Goal: Task Accomplishment & Management: Use online tool/utility

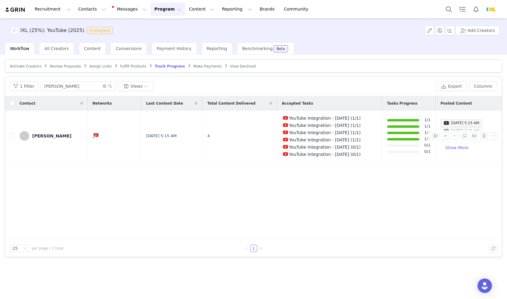
scroll to position [882, 0]
click at [478, 7] on button "Notifications" at bounding box center [475, 9] width 13 height 14
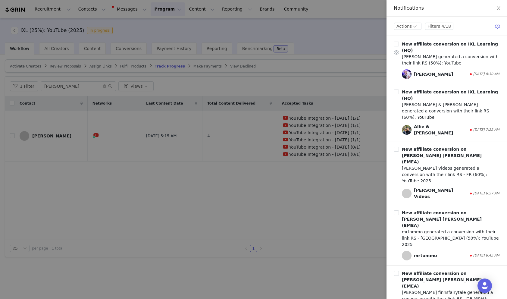
click at [425, 71] on div "[PERSON_NAME]" at bounding box center [433, 74] width 39 height 6
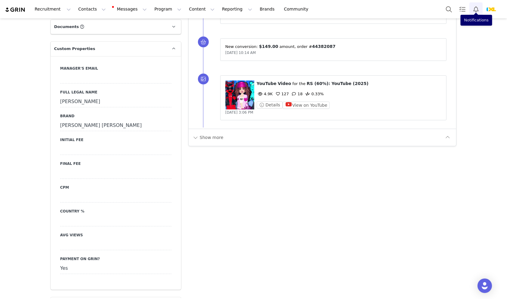
scroll to position [550, 0]
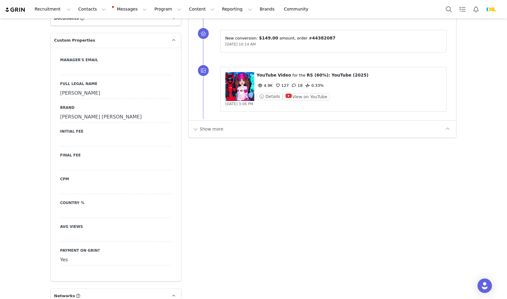
click at [220, 135] on div "Show more" at bounding box center [323, 128] width 268 height 17
click at [216, 133] on button "Show more" at bounding box center [208, 129] width 32 height 10
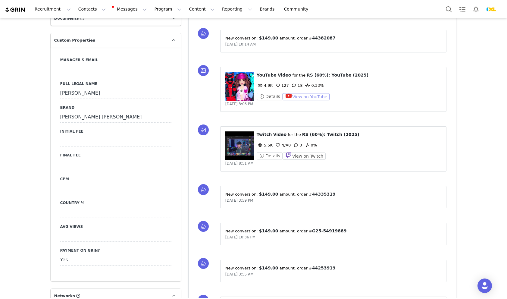
scroll to position [0, 0]
click at [313, 97] on button "View on YouTube" at bounding box center [306, 96] width 47 height 7
click at [277, 154] on button "Details" at bounding box center [270, 155] width 26 height 7
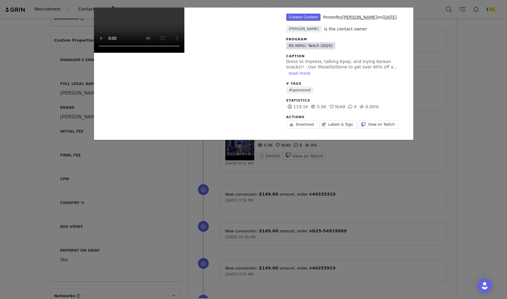
click at [327, 45] on link "RS (60%): Twitch (2025)" at bounding box center [310, 45] width 49 height 7
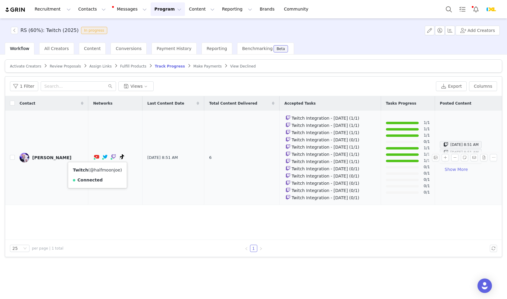
click at [98, 169] on link "@halfmoonjoe" at bounding box center [105, 169] width 30 height 5
click at [445, 155] on button "button" at bounding box center [445, 157] width 7 height 7
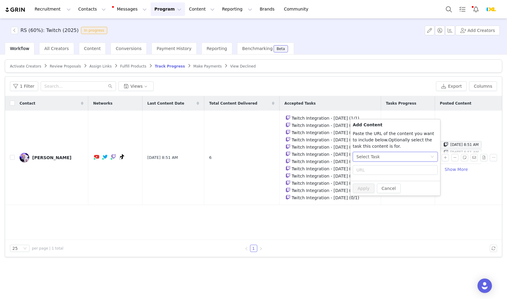
click at [415, 159] on div "Select Task" at bounding box center [393, 156] width 74 height 9
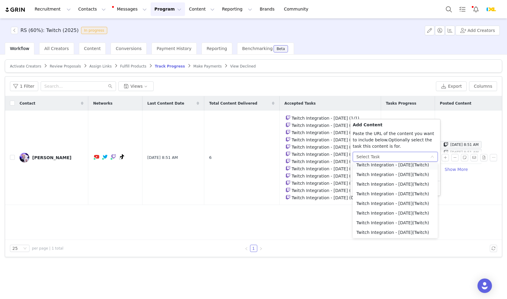
scroll to position [44, 0]
click at [400, 210] on li "Twitch Integration - August 2025 (Twitch)" at bounding box center [395, 212] width 85 height 10
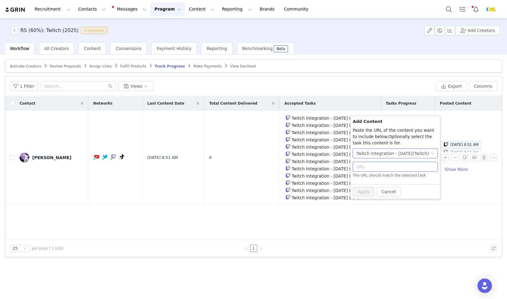
click at [391, 167] on input "text" at bounding box center [395, 167] width 85 height 10
paste input "https://www.twitch.tv/videos/2550284132"
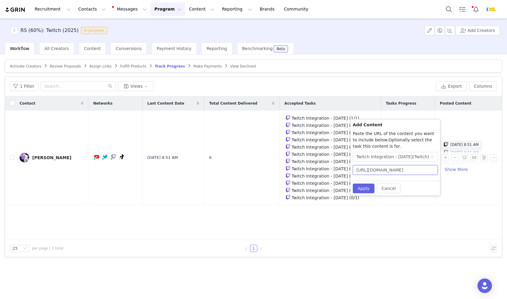
scroll to position [0, 4]
type input "https://www.twitch.tv/videos/2550284132"
click at [366, 189] on button "Apply" at bounding box center [364, 188] width 22 height 10
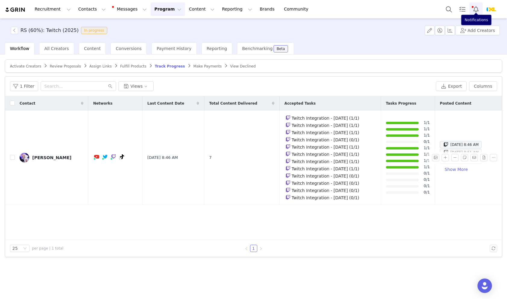
click at [477, 8] on button "Notifications" at bounding box center [475, 9] width 13 height 14
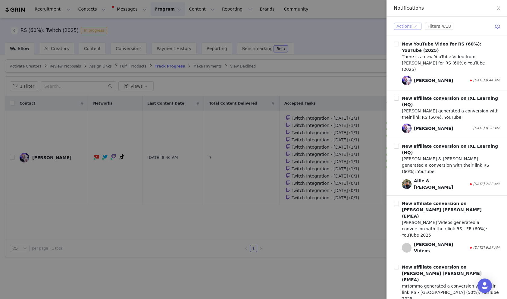
click at [414, 27] on button "Actions" at bounding box center [407, 26] width 27 height 7
click at [419, 70] on li "Mark All as Read" at bounding box center [415, 69] width 42 height 10
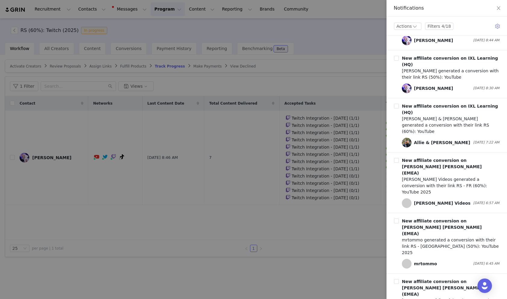
scroll to position [43, 0]
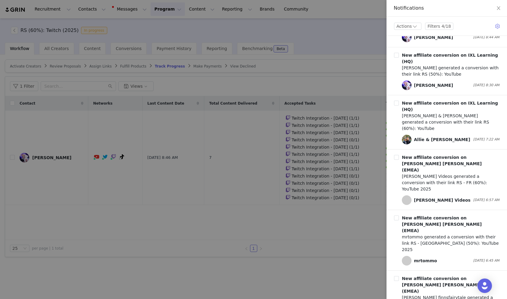
click at [297, 87] on div at bounding box center [253, 149] width 507 height 299
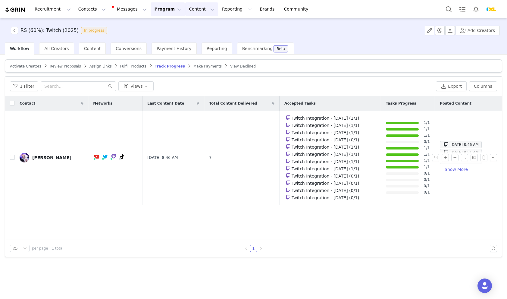
click at [196, 9] on button "Content Content" at bounding box center [201, 9] width 33 height 14
click at [222, 10] on button "Reporting Reporting" at bounding box center [236, 9] width 37 height 14
click at [222, 39] on p "Report Builder" at bounding box center [223, 38] width 30 height 6
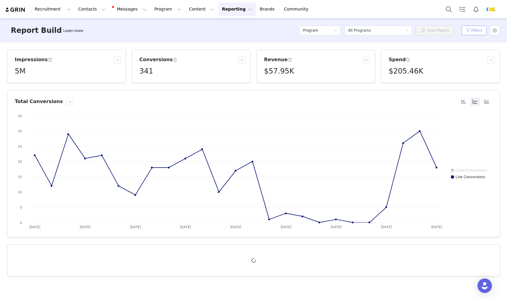
click at [469, 29] on button "Filters" at bounding box center [473, 31] width 25 height 10
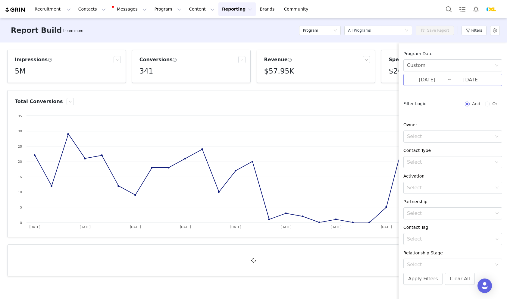
click at [432, 77] on input "08/01/2025" at bounding box center [427, 80] width 40 height 8
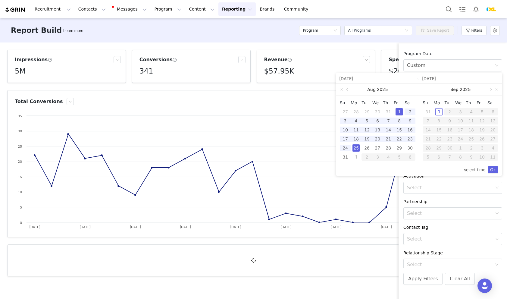
click at [398, 111] on div "1" at bounding box center [398, 111] width 7 height 7
click at [355, 158] on div "1" at bounding box center [355, 156] width 7 height 7
type input "09/01/2025"
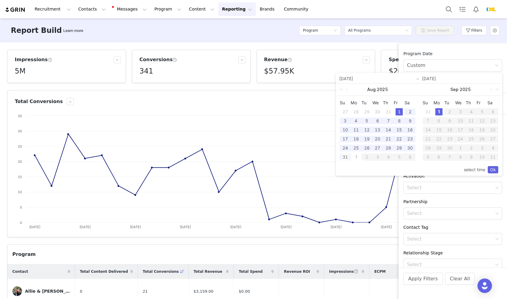
click at [342, 159] on div "31" at bounding box center [345, 156] width 7 height 7
click at [401, 110] on div "1" at bounding box center [398, 111] width 7 height 7
type input "08/31/2025"
click at [494, 169] on link "Ok" at bounding box center [493, 169] width 11 height 7
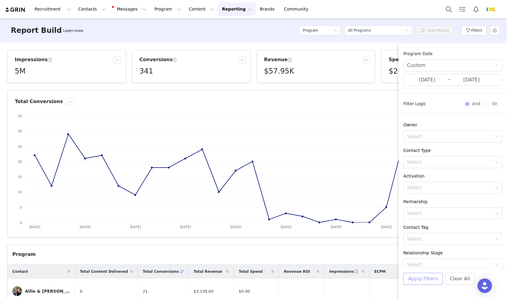
click at [432, 280] on button "Apply Filters" at bounding box center [422, 279] width 39 height 12
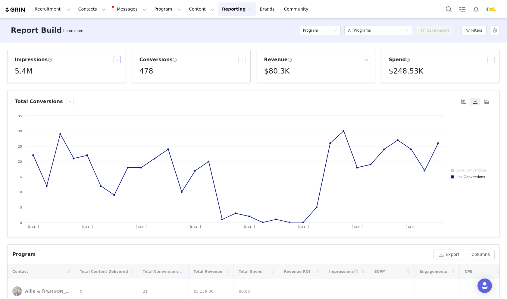
click at [117, 58] on button "button" at bounding box center [117, 59] width 7 height 7
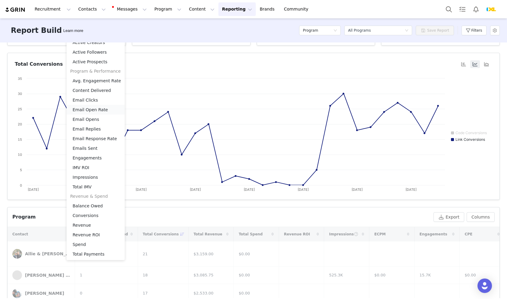
scroll to position [42, 0]
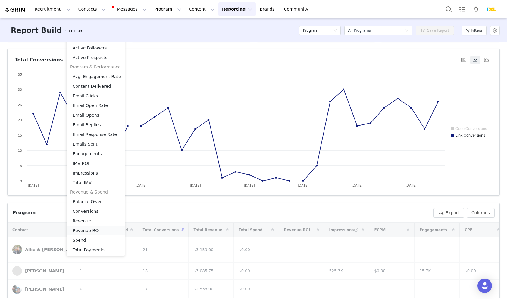
click at [89, 229] on li "Revenue ROI" at bounding box center [96, 231] width 58 height 10
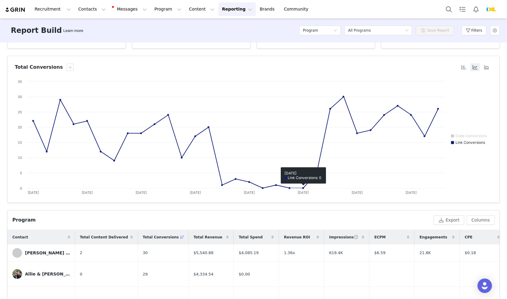
scroll to position [0, 0]
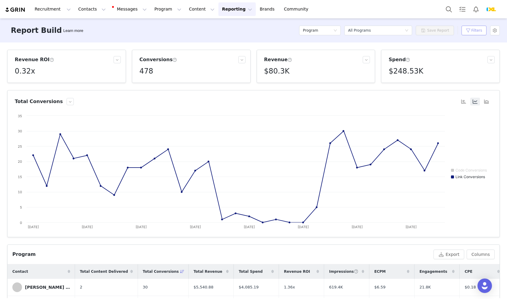
click at [477, 32] on button "Filters" at bounding box center [473, 31] width 25 height 10
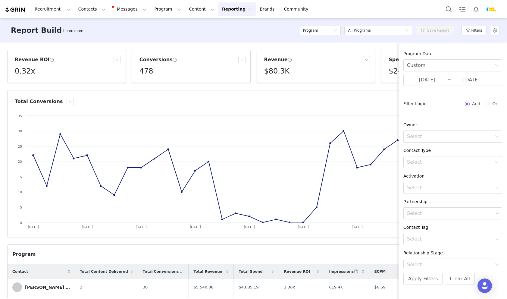
scroll to position [27, 0]
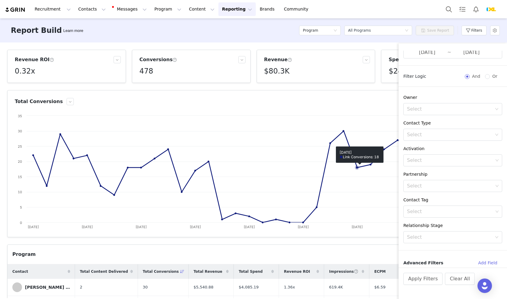
click at [351, 225] on text "Aug 25th" at bounding box center [356, 227] width 11 height 4
click at [298, 257] on div "Program" at bounding box center [221, 254] width 419 height 7
click at [339, 208] on rect at bounding box center [253, 173] width 477 height 120
click at [372, 212] on rect at bounding box center [253, 173] width 477 height 120
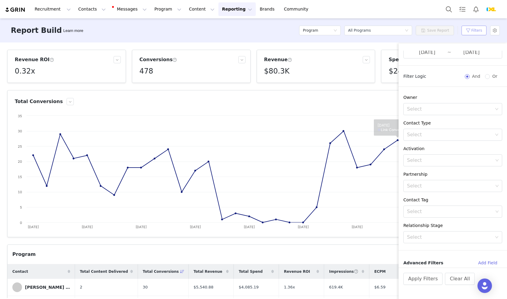
click at [471, 31] on button "Filters" at bounding box center [473, 31] width 25 height 10
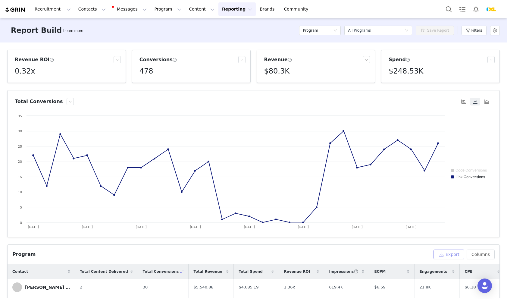
click at [451, 255] on button "Export" at bounding box center [448, 254] width 31 height 10
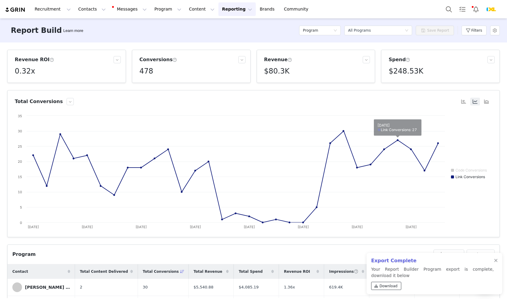
click at [382, 286] on span "Download" at bounding box center [388, 285] width 18 height 5
click at [479, 12] on button "Notifications" at bounding box center [475, 9] width 13 height 14
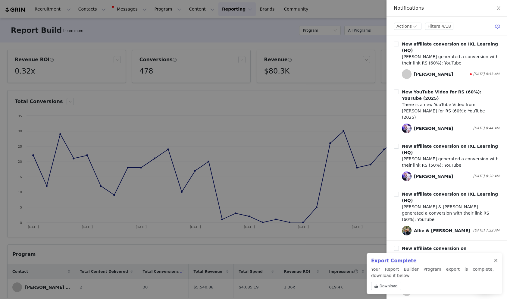
click at [495, 261] on div at bounding box center [496, 260] width 4 height 5
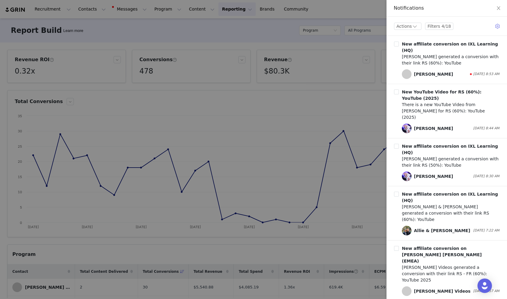
click at [353, 220] on div at bounding box center [253, 149] width 507 height 299
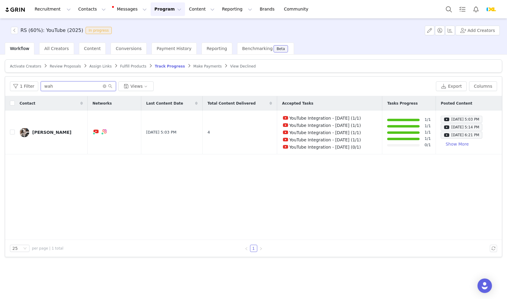
click at [73, 85] on input "wah" at bounding box center [78, 86] width 75 height 10
type input "[PERSON_NAME]"
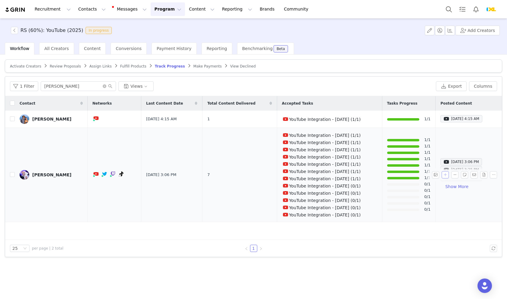
click at [445, 175] on button "button" at bounding box center [445, 174] width 7 height 7
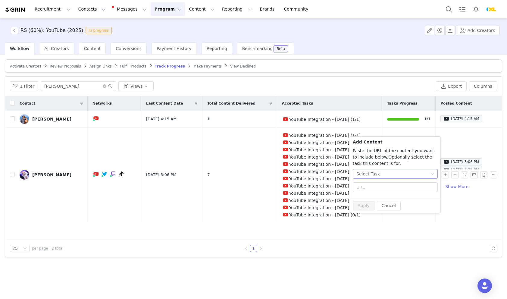
click at [405, 173] on div "Select Task" at bounding box center [393, 173] width 74 height 9
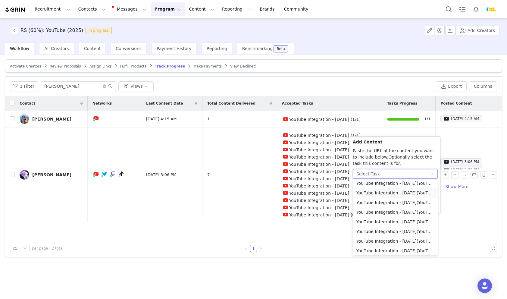
scroll to position [52, 0]
click at [391, 223] on li "YouTube Integration - [DATE] (YouTube)" at bounding box center [395, 221] width 85 height 10
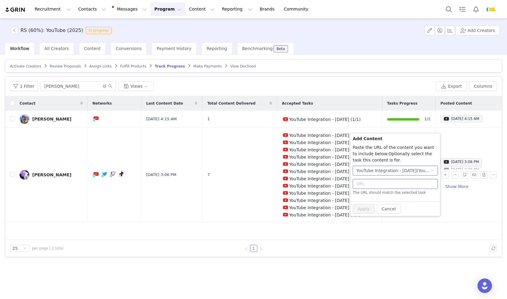
click at [382, 181] on input "text" at bounding box center [395, 184] width 85 height 10
paste input "[URL][DOMAIN_NAME]"
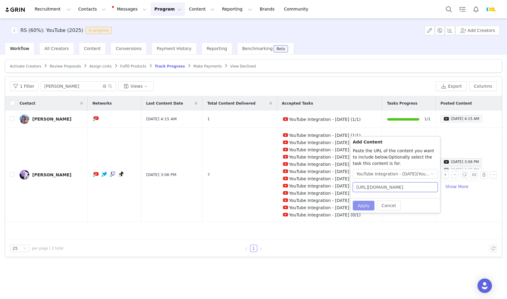
type input "[URL][DOMAIN_NAME]"
click at [360, 208] on button "Apply" at bounding box center [364, 206] width 22 height 10
